Goal: Information Seeking & Learning: Learn about a topic

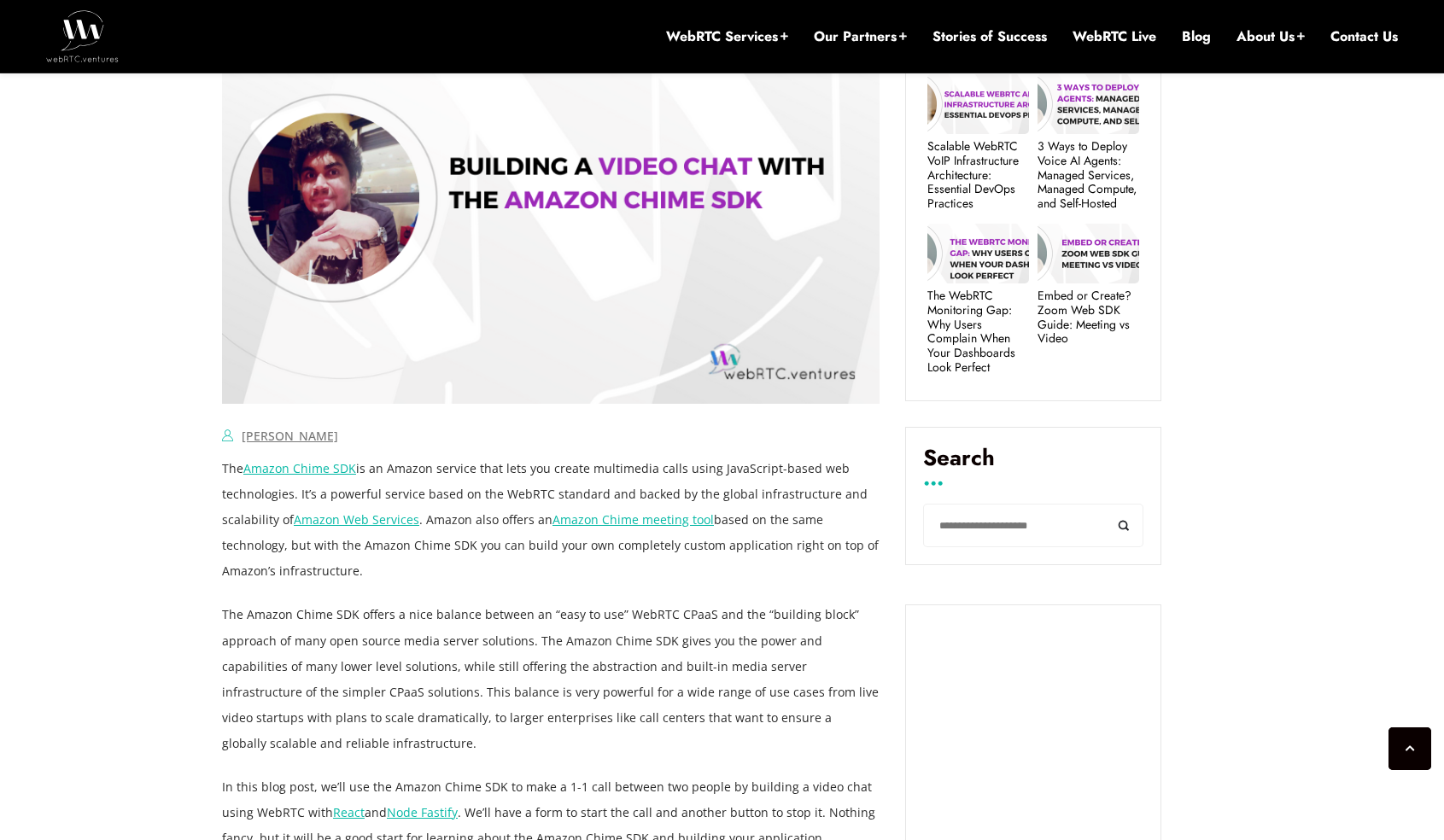
scroll to position [922, 0]
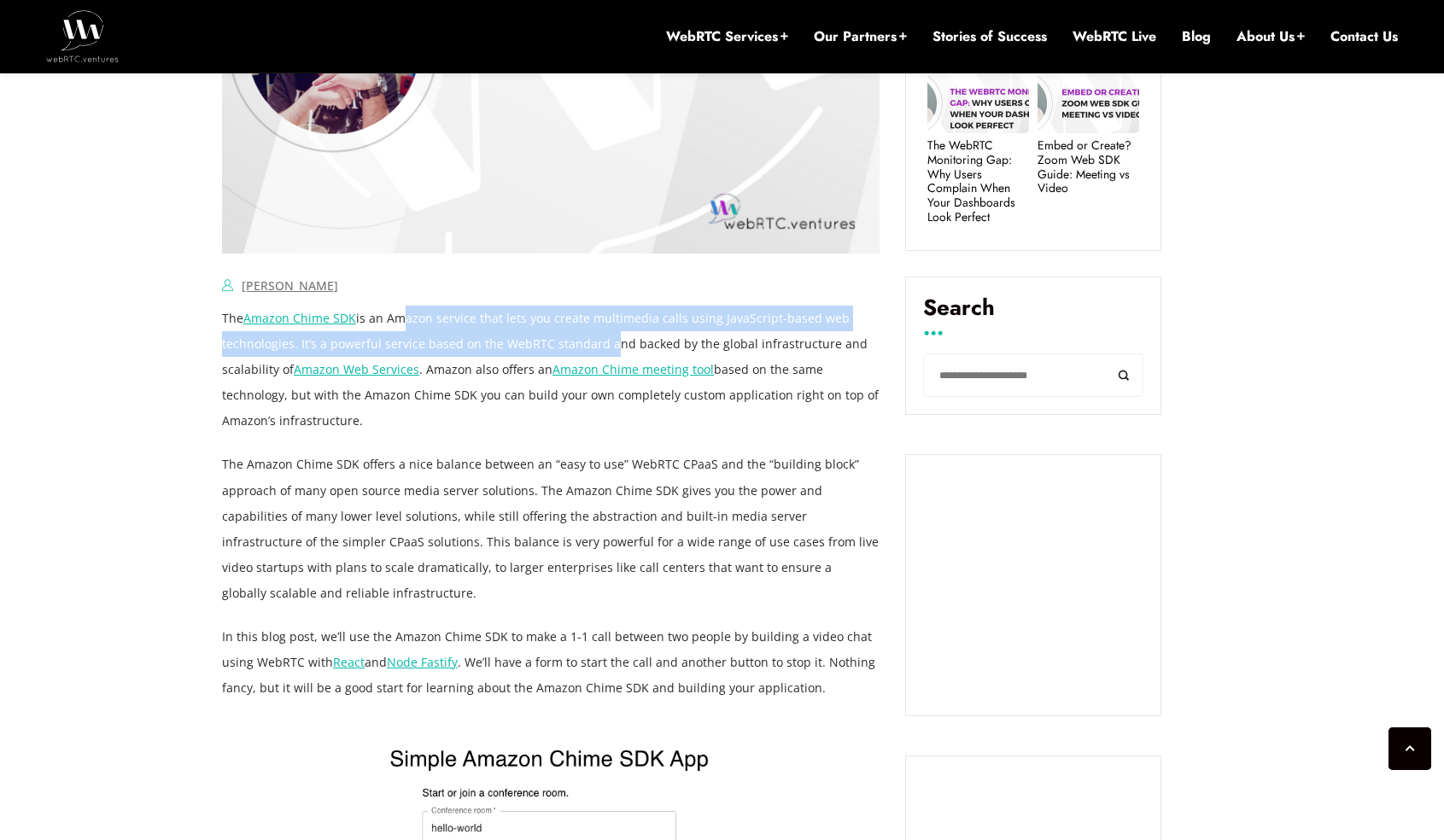
drag, startPoint x: 400, startPoint y: 323, endPoint x: 602, endPoint y: 336, distance: 202.4
click at [602, 336] on p "The Amazon Chime SDK is an Amazon service that lets you create multimedia calls…" at bounding box center [550, 370] width 658 height 128
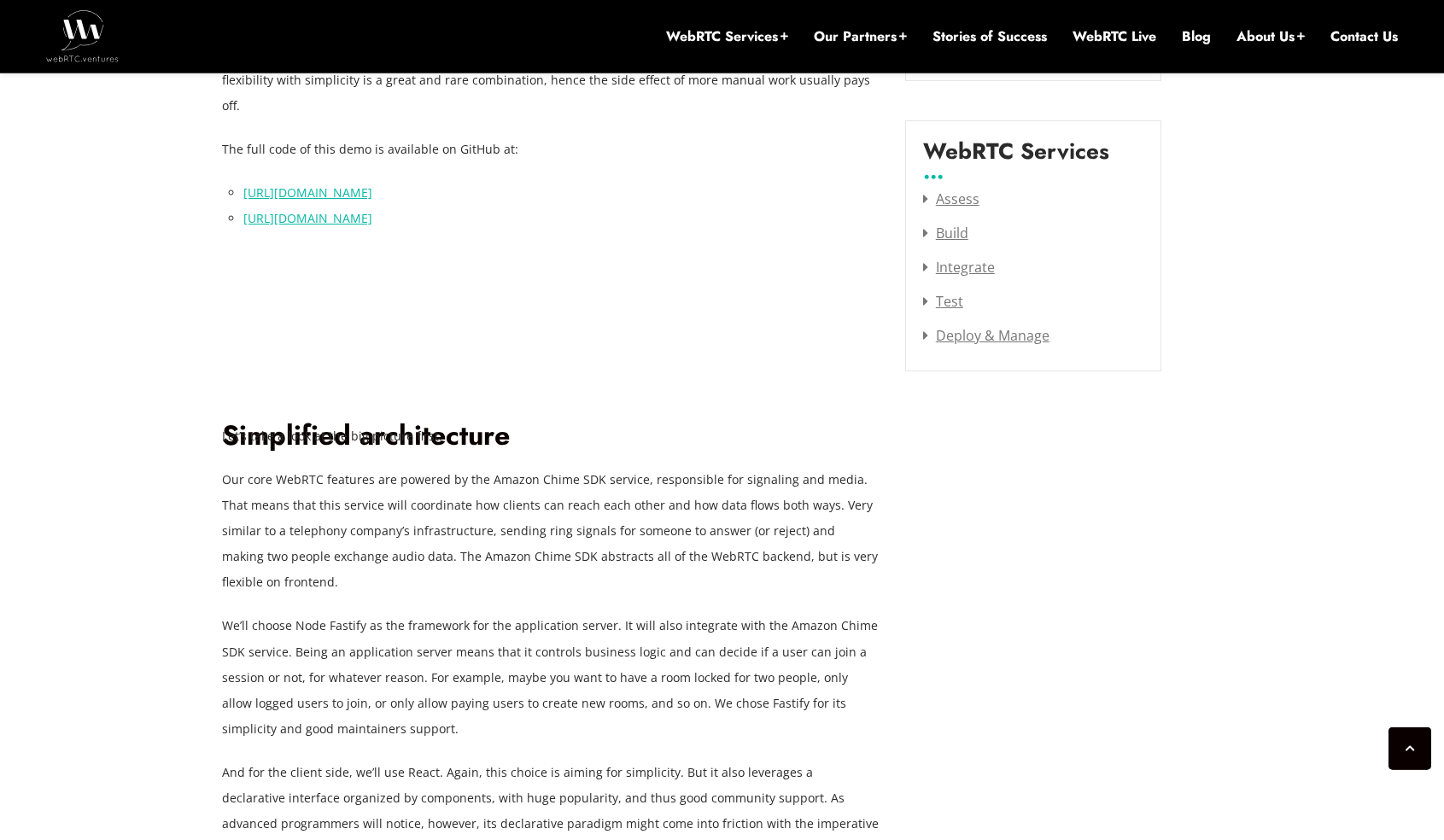
scroll to position [2397, 0]
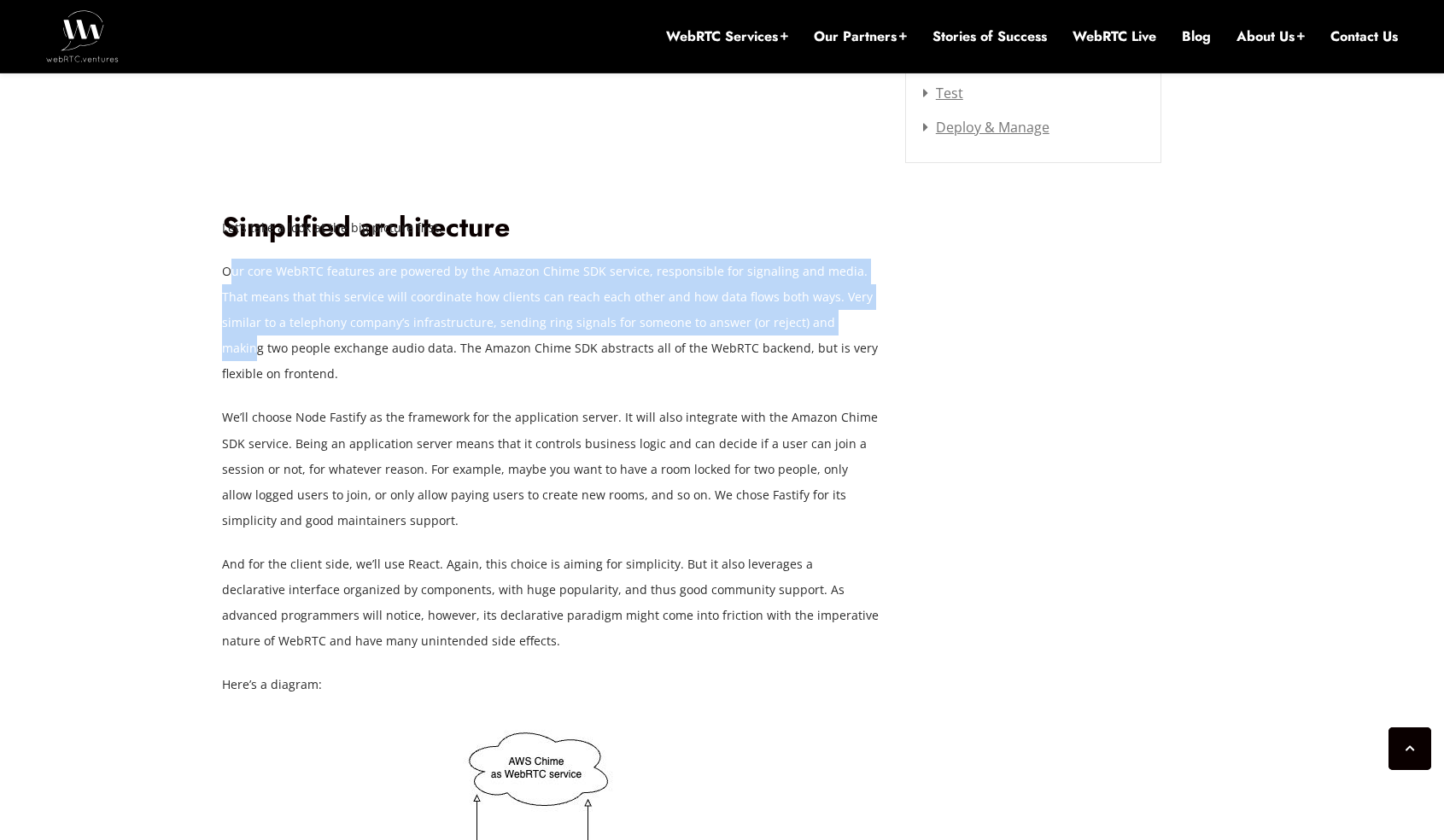
drag, startPoint x: 228, startPoint y: 250, endPoint x: 791, endPoint y: 303, distance: 565.5
click at [791, 303] on p "Our core WebRTC features are powered by the Amazon Chime SDK service, responsib…" at bounding box center [550, 323] width 658 height 128
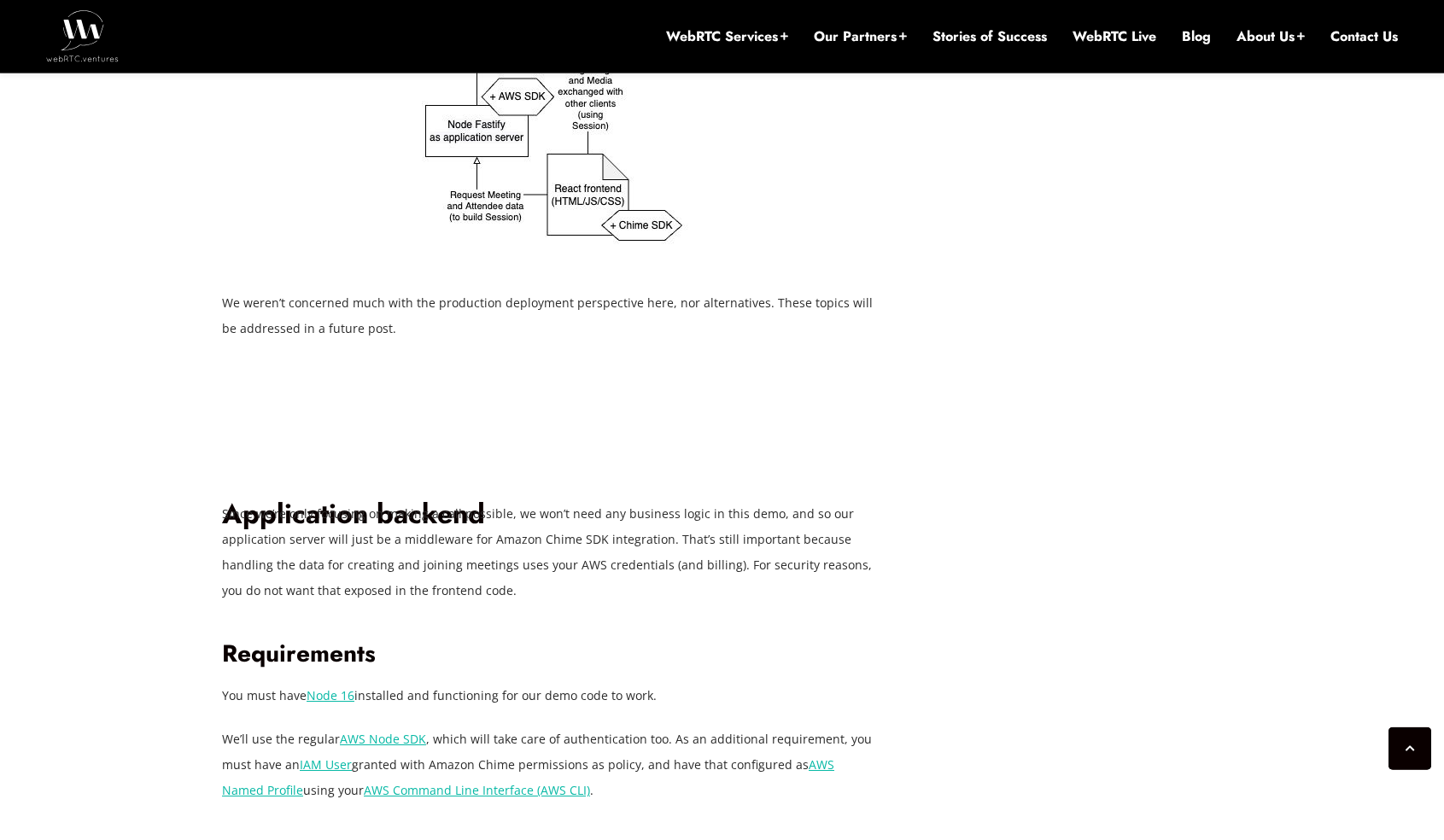
scroll to position [3382, 0]
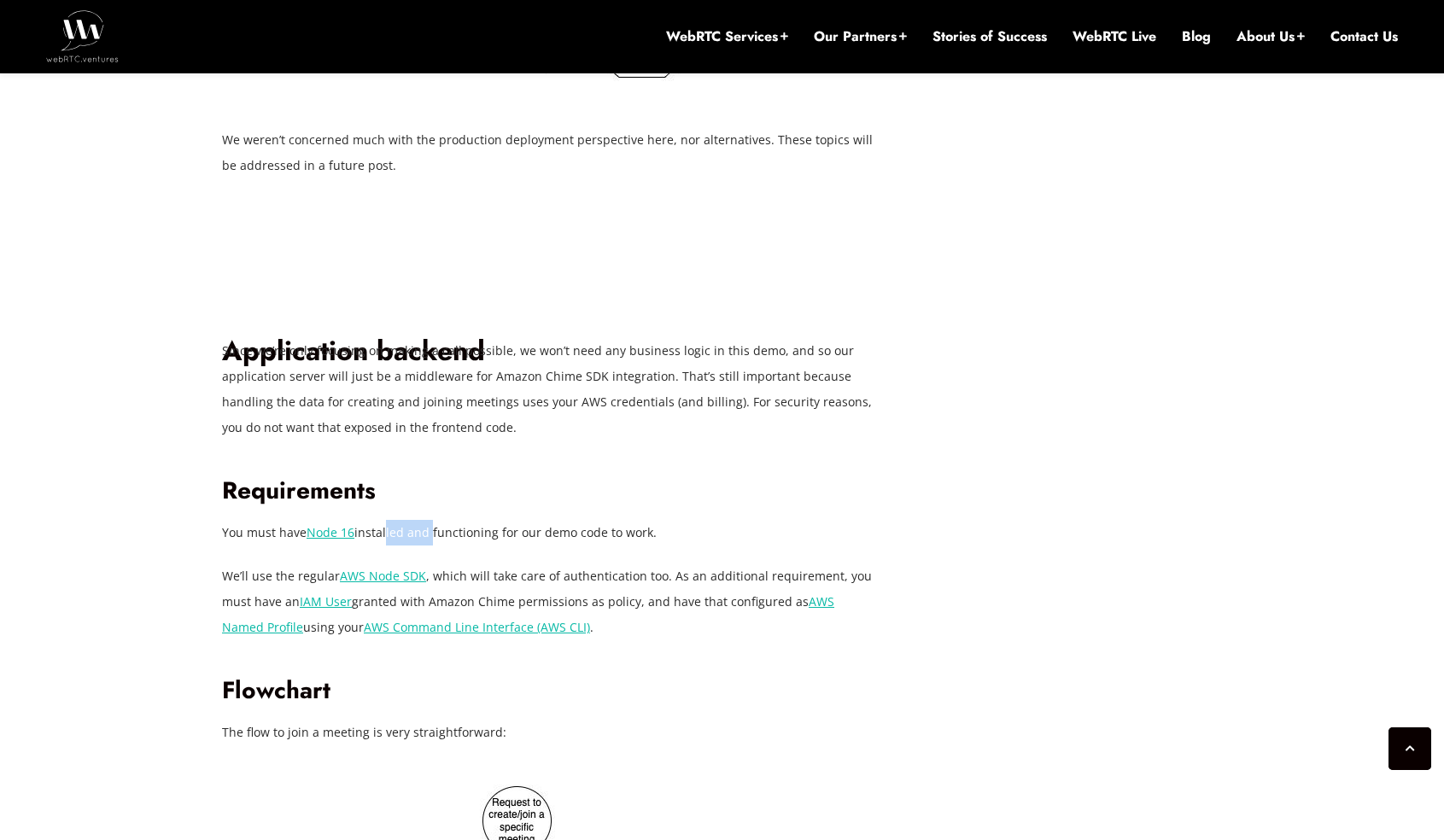
drag, startPoint x: 386, startPoint y: 482, endPoint x: 428, endPoint y: 483, distance: 42.0
click at [428, 520] on p "You must have Node 16 installed and functioning for our demo code to work." at bounding box center [550, 532] width 658 height 25
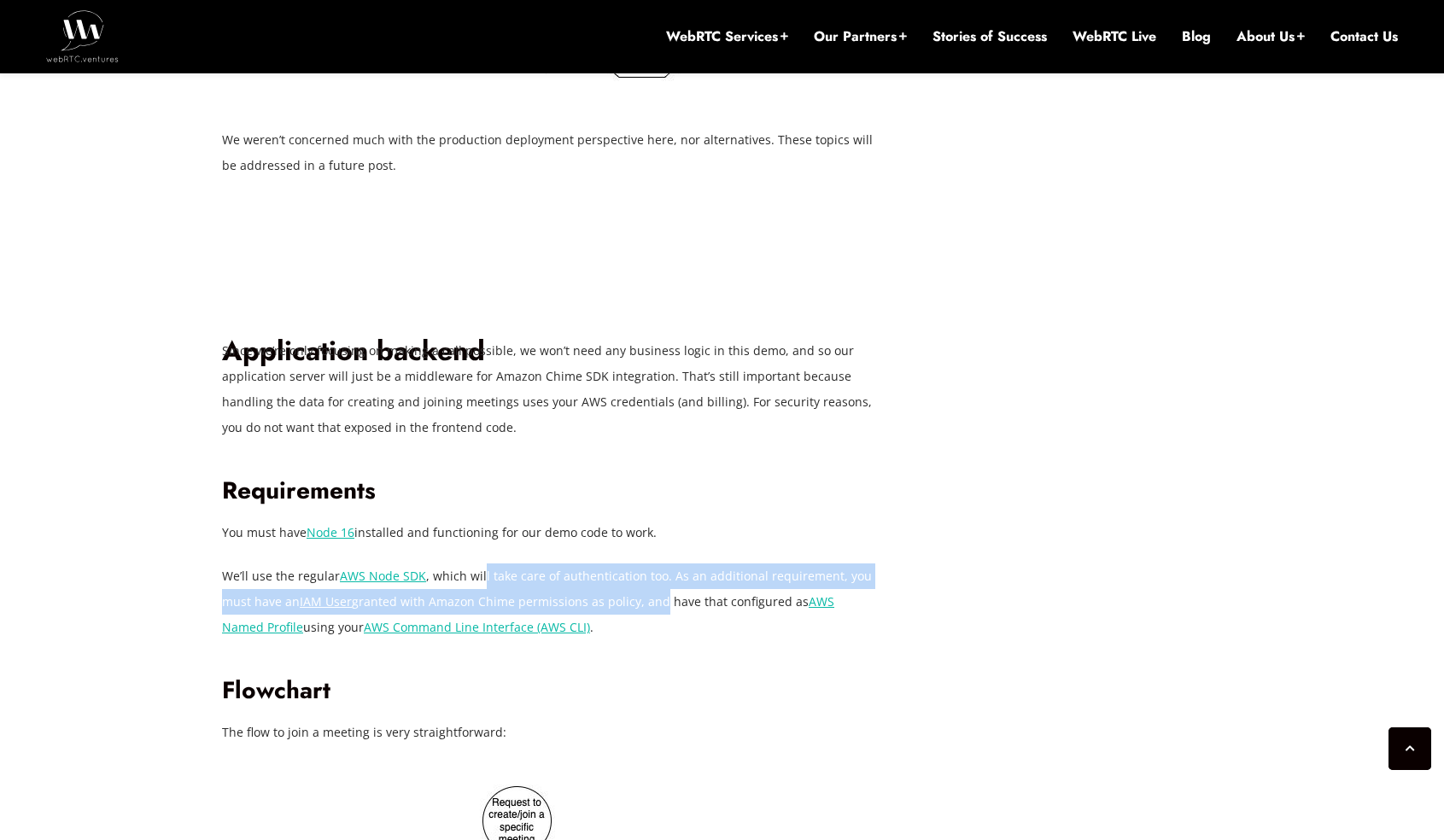
drag, startPoint x: 479, startPoint y: 529, endPoint x: 657, endPoint y: 542, distance: 178.5
click at [657, 563] on p "We’ll use the regular AWS Node SDK , which will take care of authentication too…" at bounding box center [550, 601] width 658 height 76
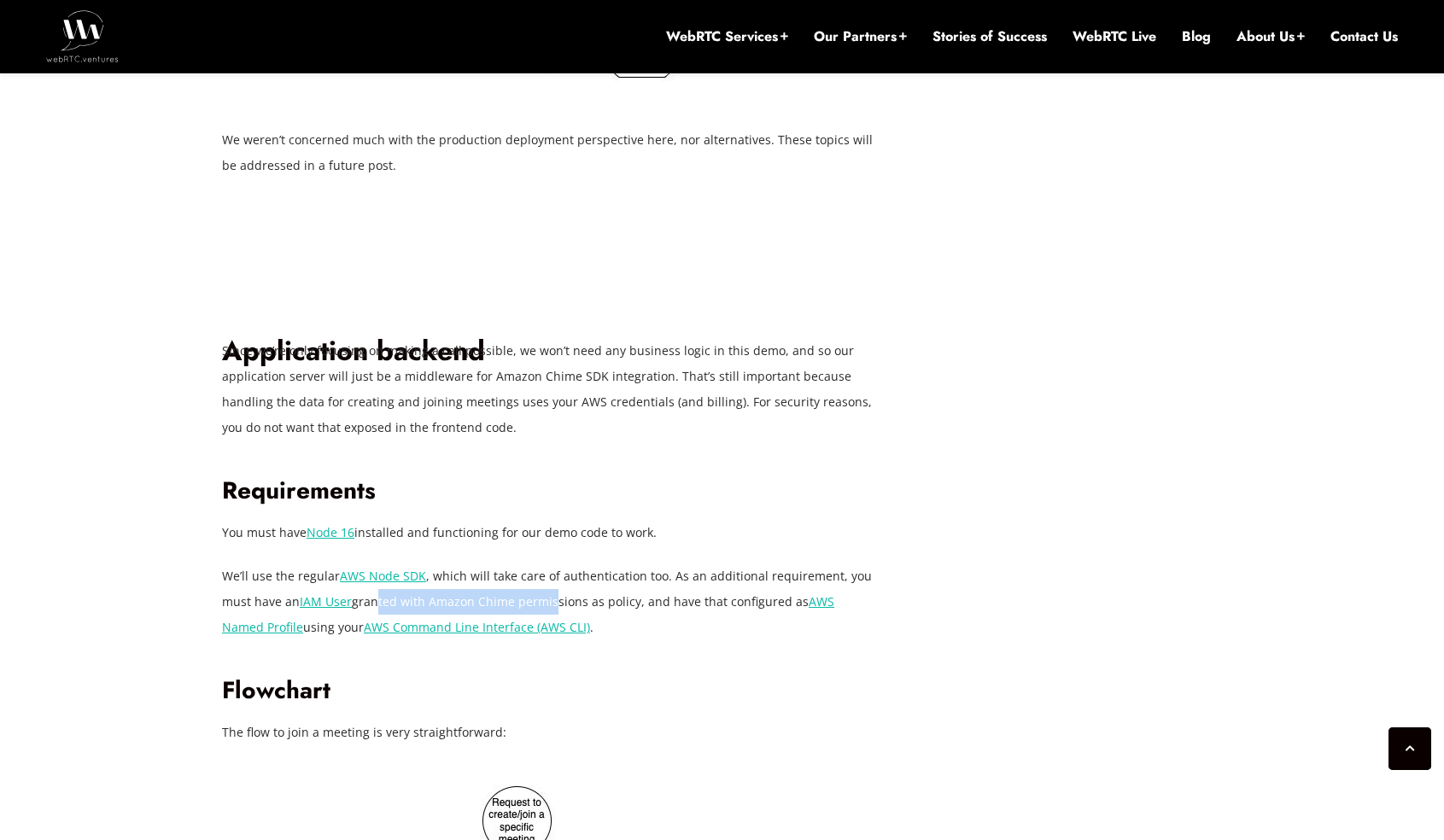
drag, startPoint x: 372, startPoint y: 552, endPoint x: 560, endPoint y: 560, distance: 188.2
click at [560, 563] on p "We’ll use the regular AWS Node SDK , which will take care of authentication too…" at bounding box center [550, 601] width 658 height 76
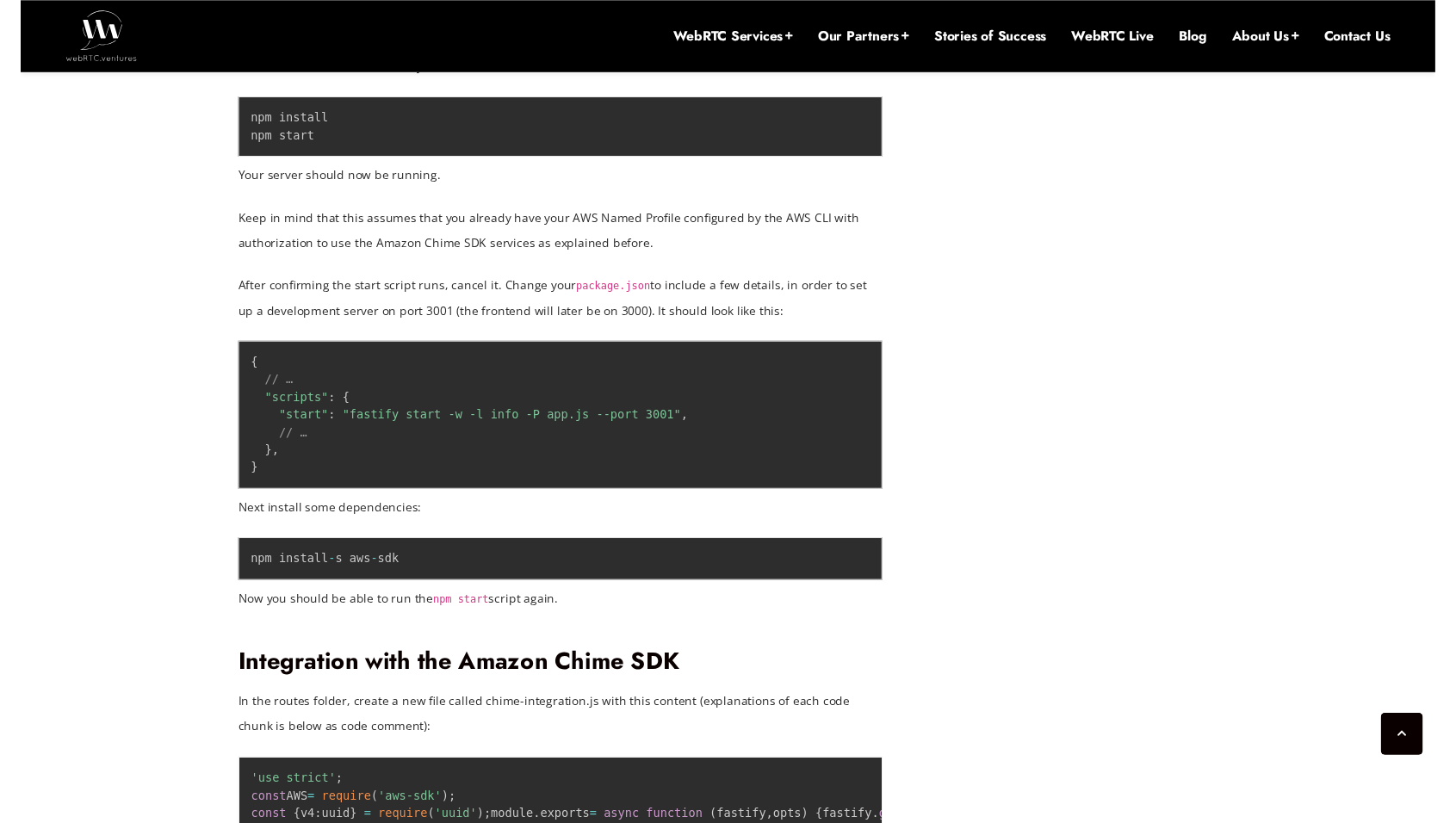
scroll to position [4979, 0]
